Goal: Task Accomplishment & Management: Manage account settings

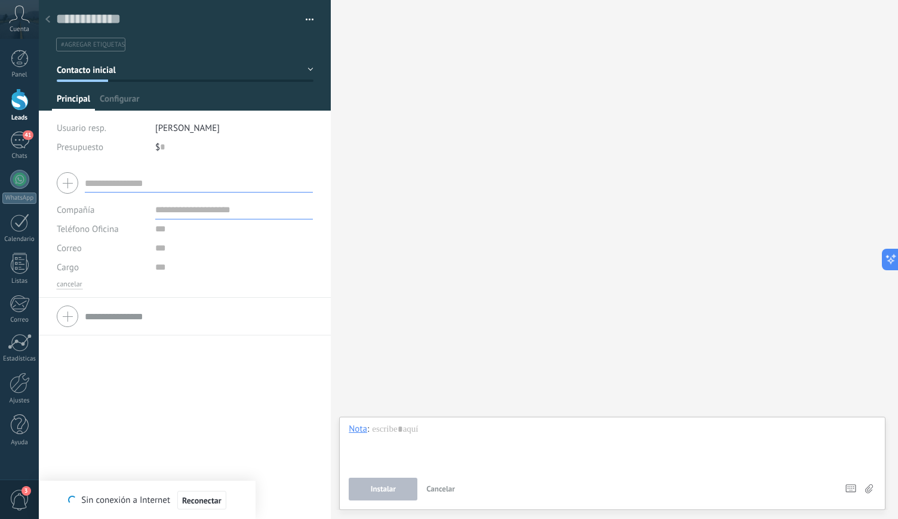
click at [16, 106] on div at bounding box center [20, 99] width 18 height 22
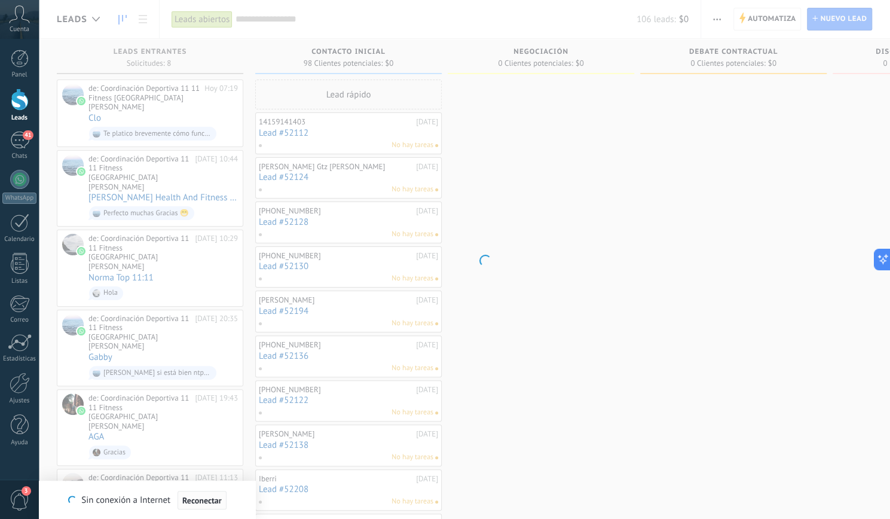
click at [195, 496] on span "Reconectar" at bounding box center [201, 500] width 39 height 8
